Goal: Information Seeking & Learning: Check status

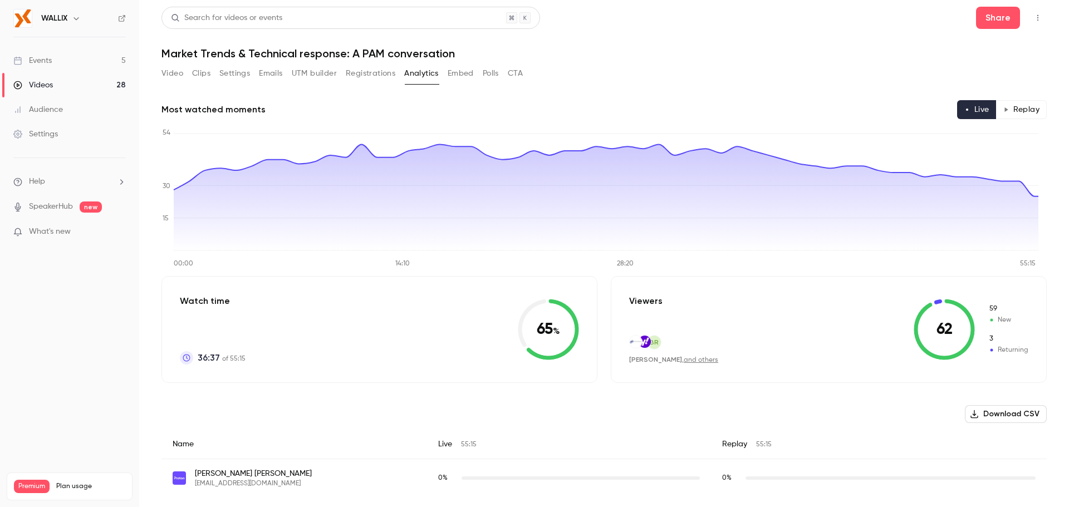
click at [363, 71] on button "Registrations" at bounding box center [371, 74] width 50 height 18
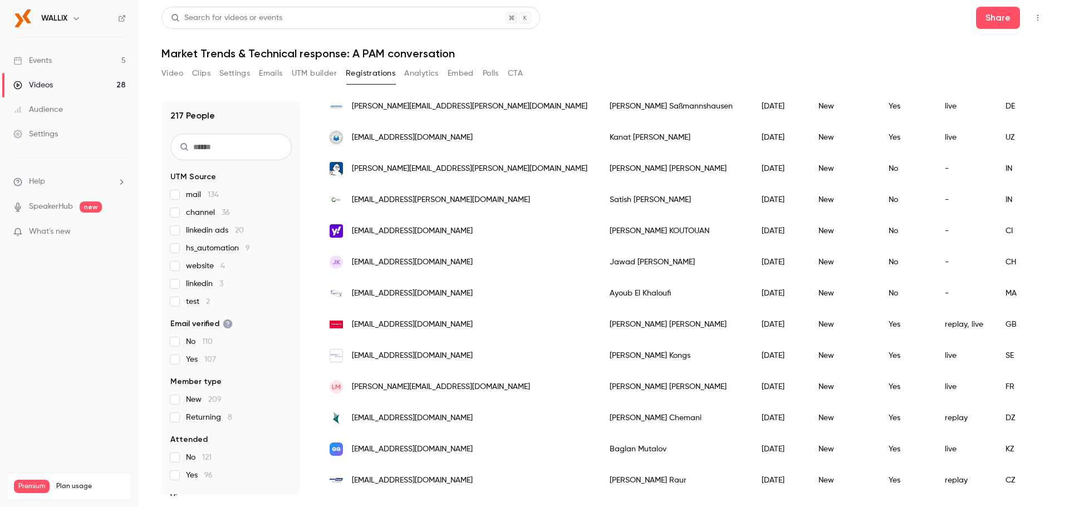
scroll to position [1278, 0]
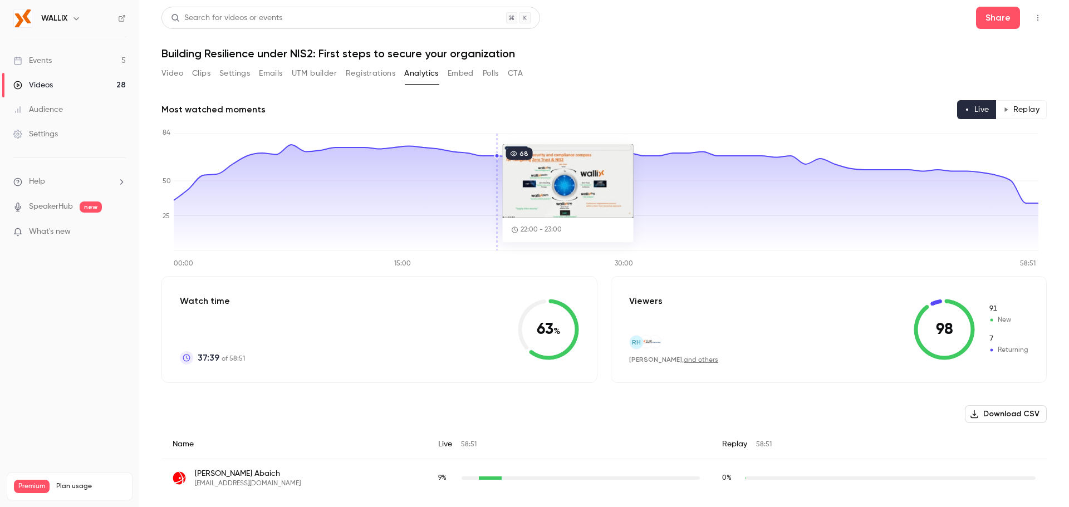
click at [363, 67] on button "Registrations" at bounding box center [371, 74] width 50 height 18
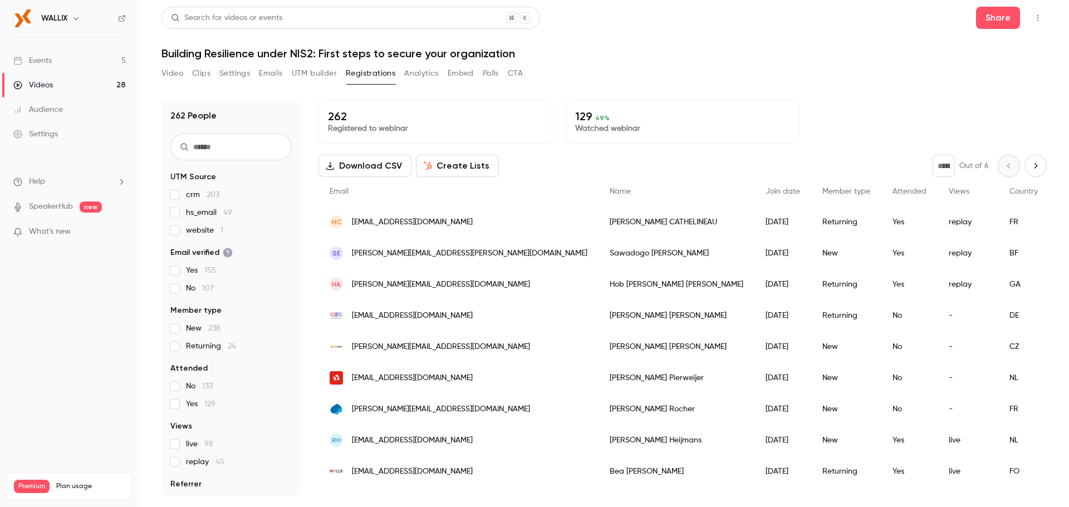
click at [822, 190] on span "Member type" at bounding box center [846, 192] width 48 height 8
click at [450, 161] on button "Create Lists" at bounding box center [457, 166] width 83 height 22
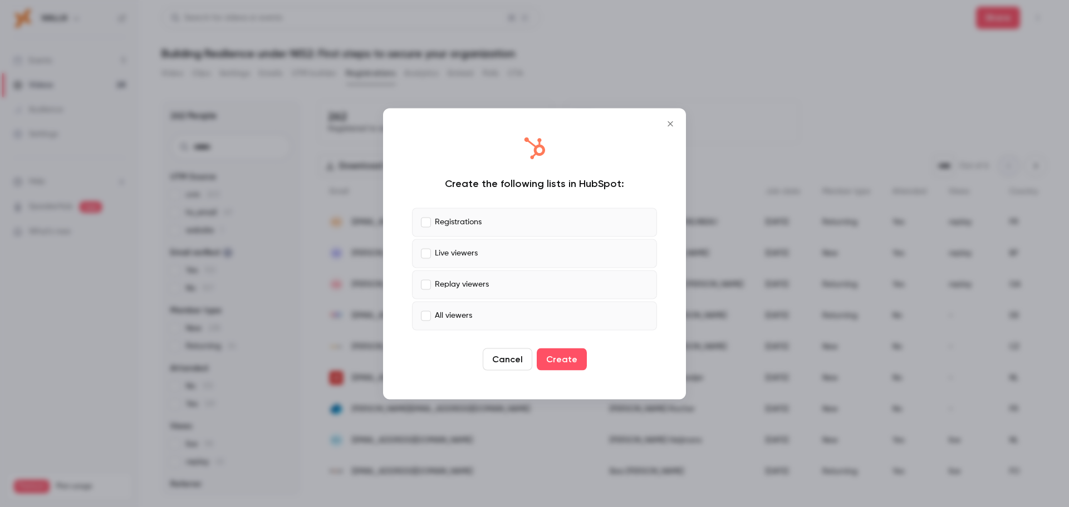
click at [483, 266] on label "Live viewers" at bounding box center [534, 253] width 245 height 29
click at [437, 280] on p "Replay viewers" at bounding box center [462, 285] width 54 height 12
click at [430, 308] on label "All viewers" at bounding box center [534, 315] width 245 height 29
click at [551, 359] on button "Create" at bounding box center [562, 359] width 50 height 22
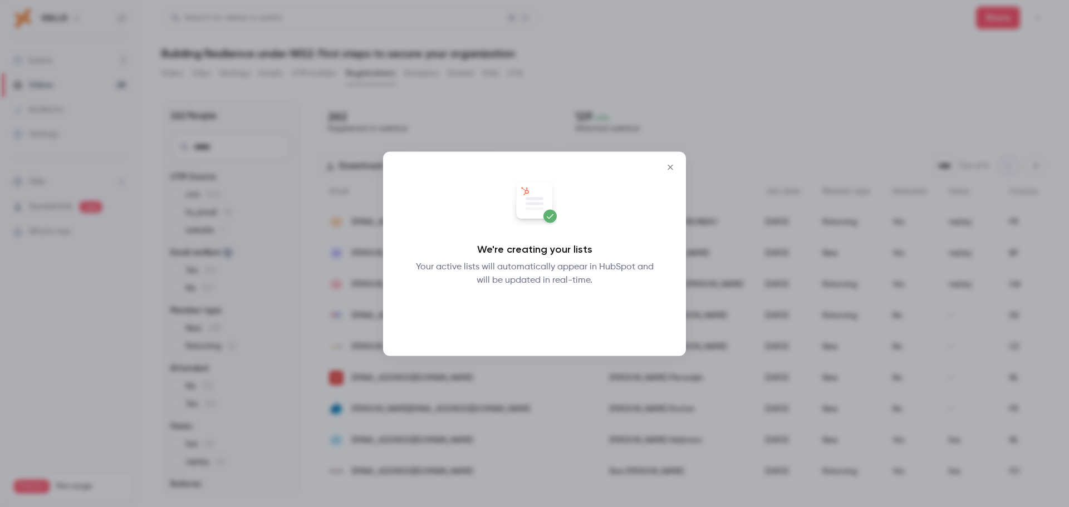
click at [535, 314] on button "Okay" at bounding box center [534, 316] width 41 height 22
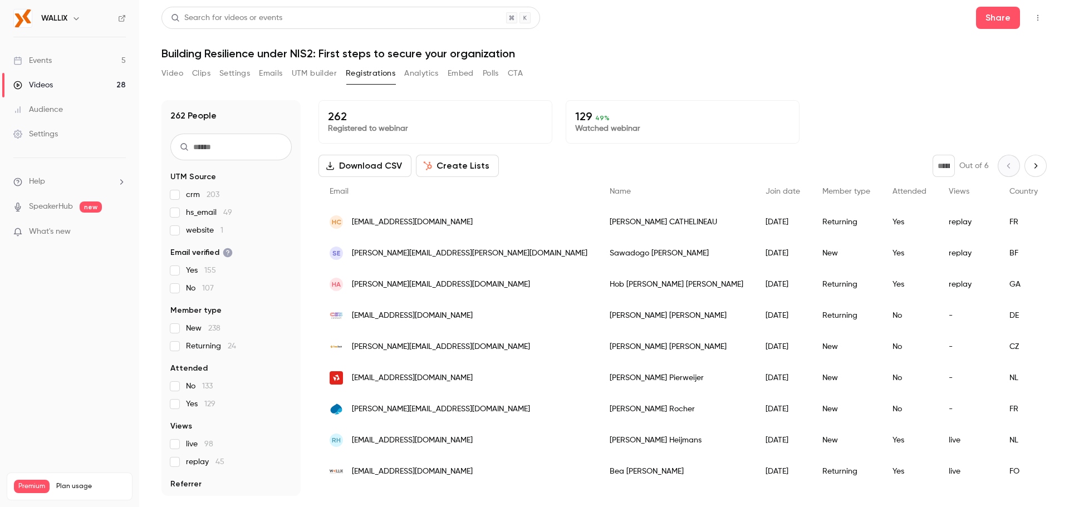
drag, startPoint x: 162, startPoint y: 47, endPoint x: 530, endPoint y: 46, distance: 368.0
click at [530, 46] on header "Search for videos or events Share Building Resilience under NIS2: First steps t…" at bounding box center [603, 33] width 885 height 53
copy h1 "Building Resilience under NIS2: First steps to secure your organization"
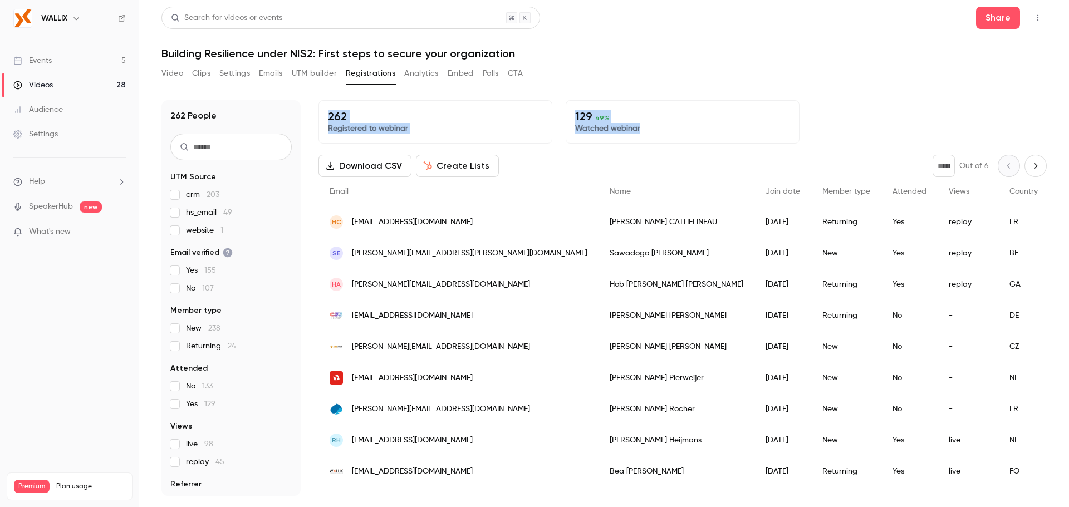
drag, startPoint x: 322, startPoint y: 120, endPoint x: 643, endPoint y: 125, distance: 320.7
click at [643, 125] on div "262 Registered to webinar 129 49 % Watched webinar" at bounding box center [682, 121] width 728 height 43
copy div "262 Registered to webinar 129 49 % Watched webinar"
click at [411, 72] on button "Analytics" at bounding box center [421, 74] width 35 height 18
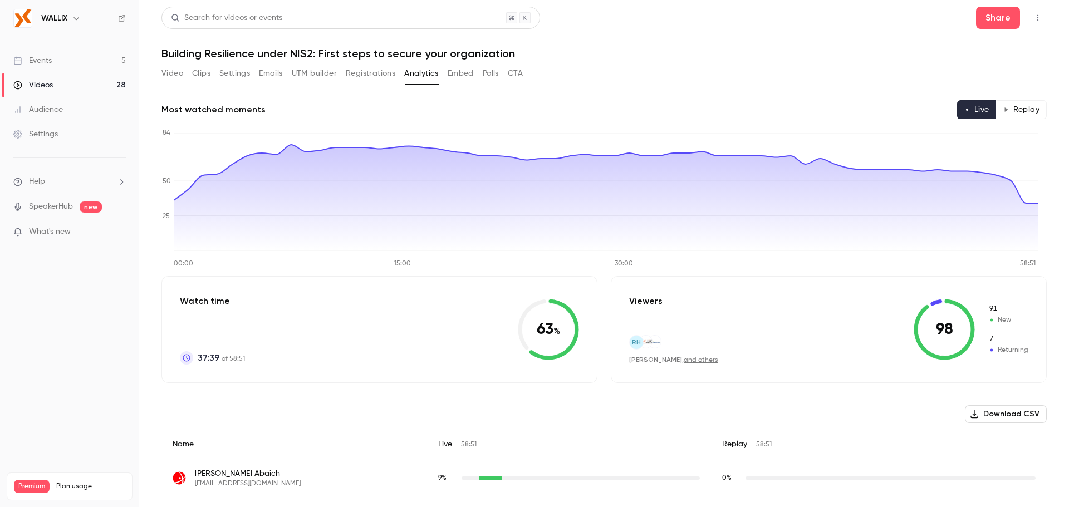
click at [384, 68] on button "Registrations" at bounding box center [371, 74] width 50 height 18
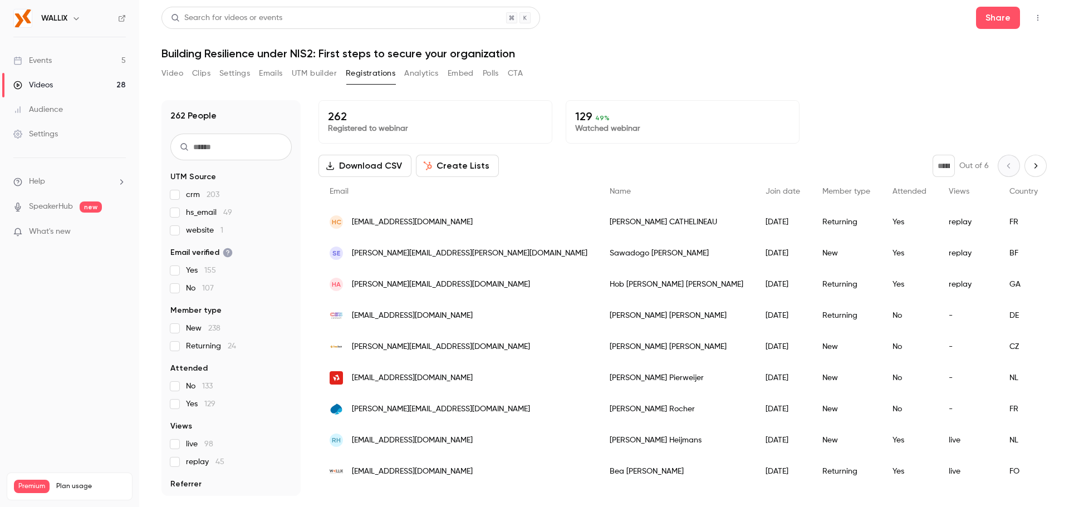
click at [432, 82] on button "Analytics" at bounding box center [421, 74] width 35 height 18
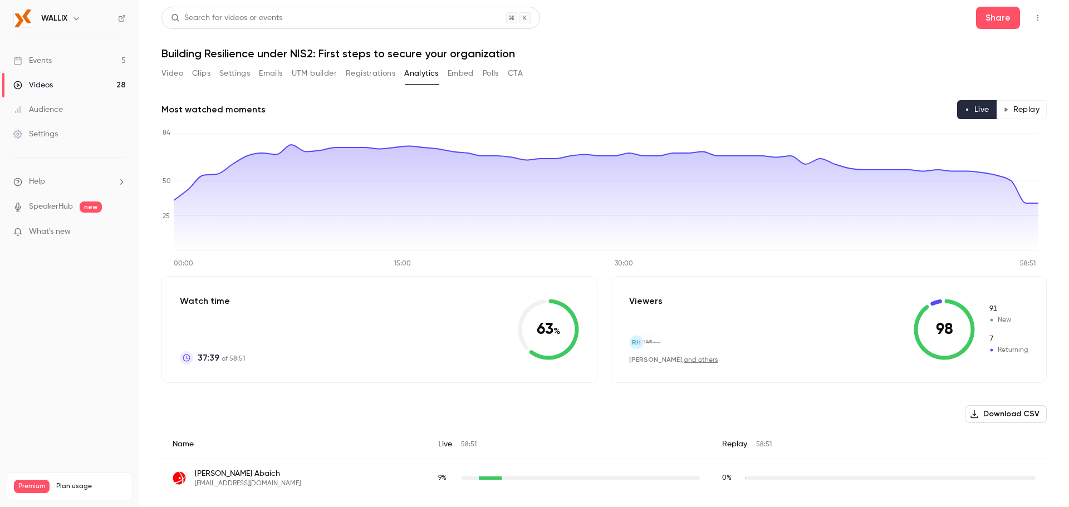
click at [1012, 108] on button "Replay" at bounding box center [1021, 109] width 51 height 19
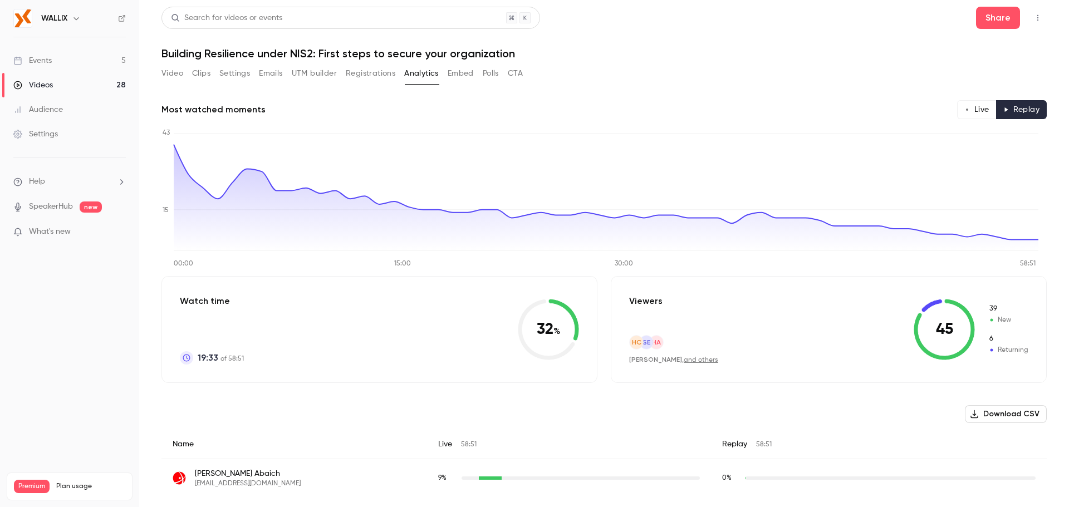
click at [376, 79] on button "Registrations" at bounding box center [371, 74] width 50 height 18
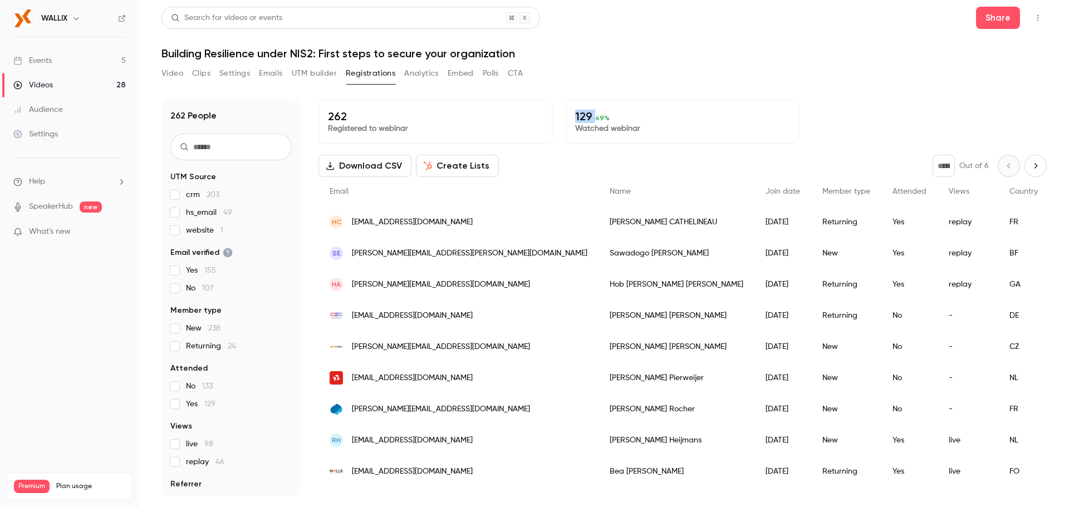
drag, startPoint x: 573, startPoint y: 119, endPoint x: 593, endPoint y: 121, distance: 20.1
click at [593, 121] on p "129 49 %" at bounding box center [682, 116] width 215 height 13
click at [444, 72] on div "Video Clips Settings Emails UTM builder Registrations Analytics Embed Polls CTA" at bounding box center [341, 74] width 361 height 18
click at [427, 71] on button "Analytics" at bounding box center [421, 74] width 35 height 18
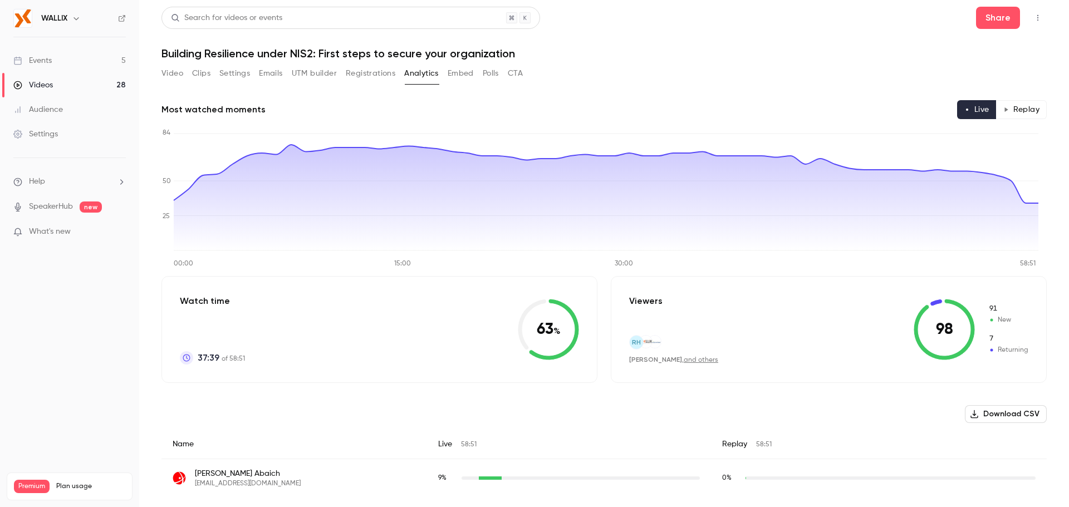
click at [267, 80] on button "Emails" at bounding box center [270, 74] width 23 height 18
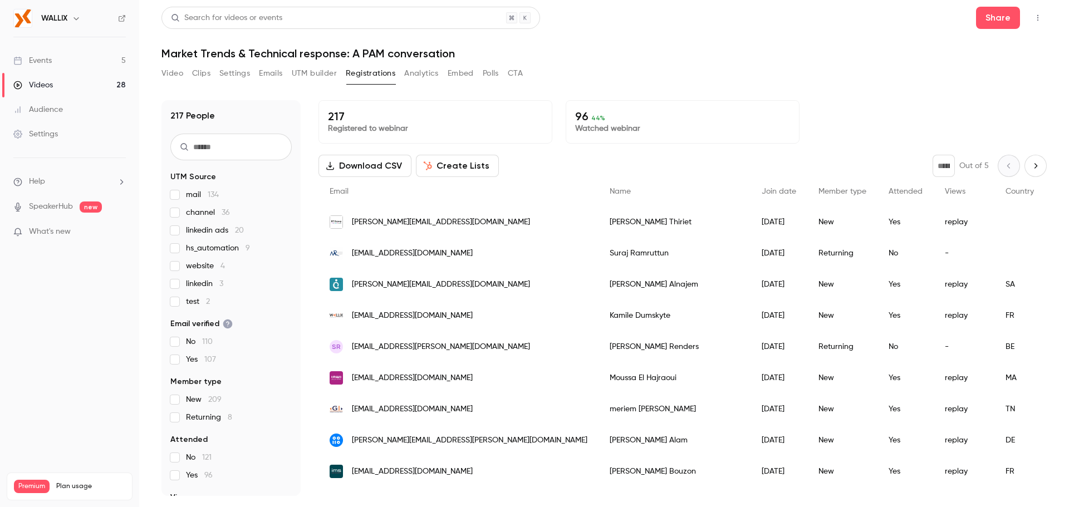
scroll to position [1278, 0]
